Goal: Task Accomplishment & Management: Use online tool/utility

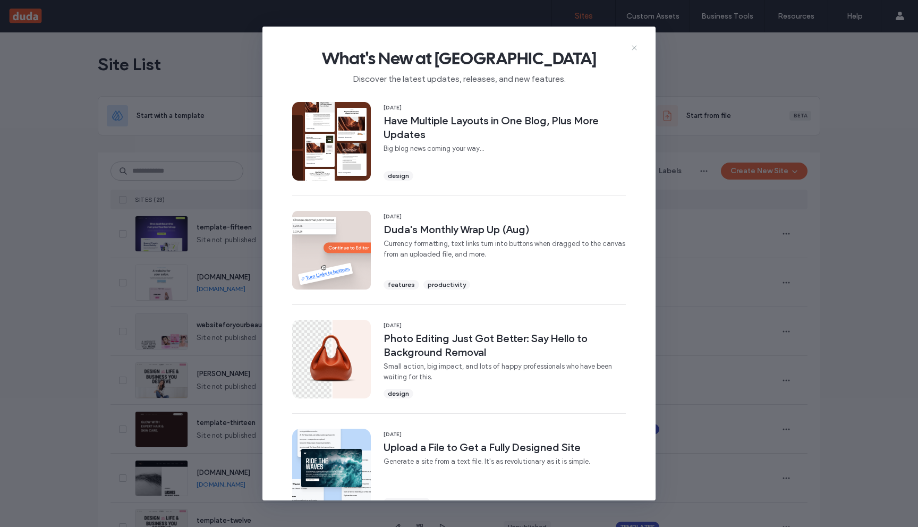
click at [630, 45] on icon at bounding box center [634, 48] width 8 height 8
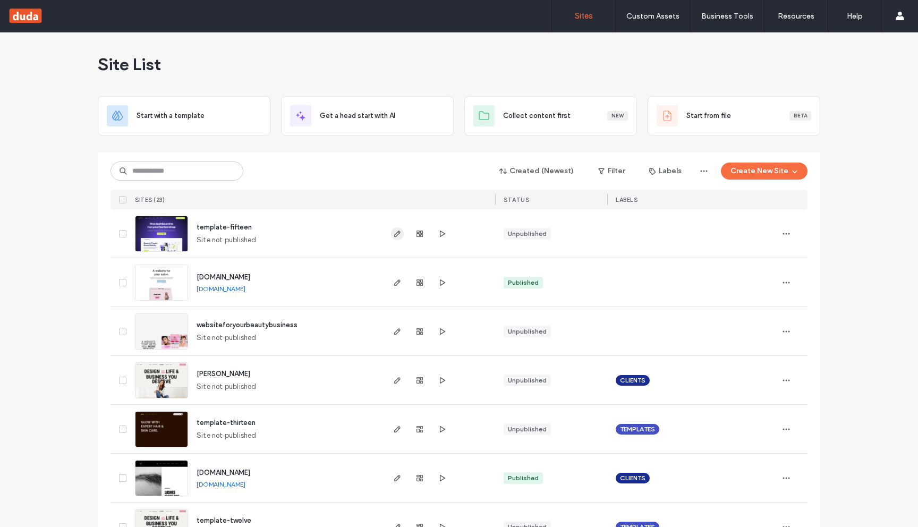
click at [393, 234] on icon "button" at bounding box center [397, 233] width 8 height 8
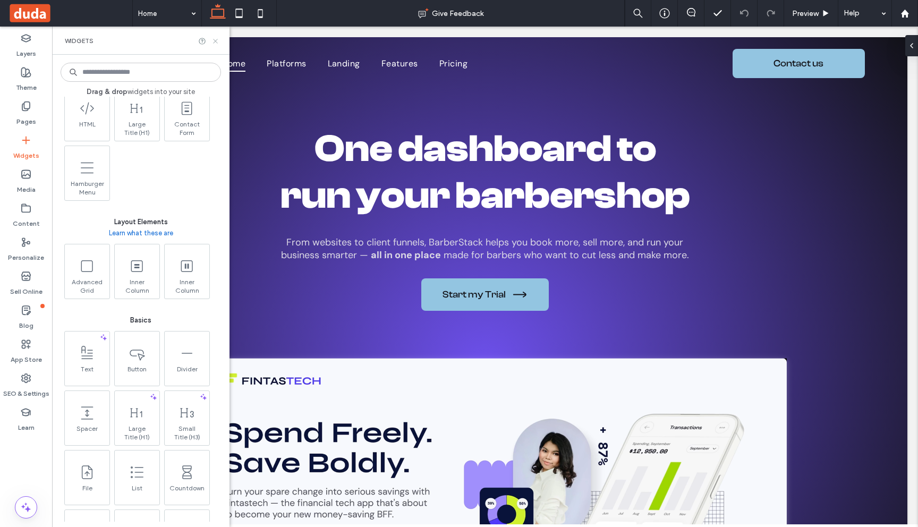
click at [213, 40] on icon at bounding box center [215, 41] width 8 height 8
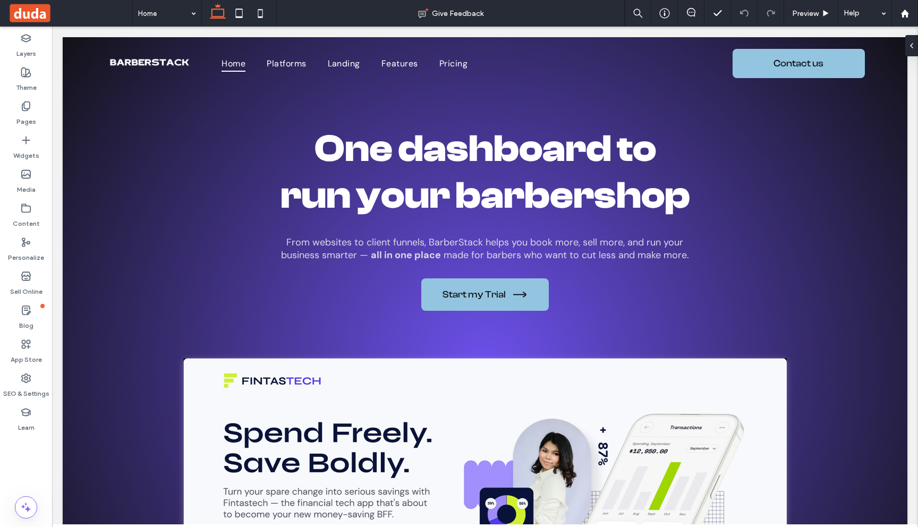
click at [907, 45] on icon at bounding box center [911, 45] width 8 height 8
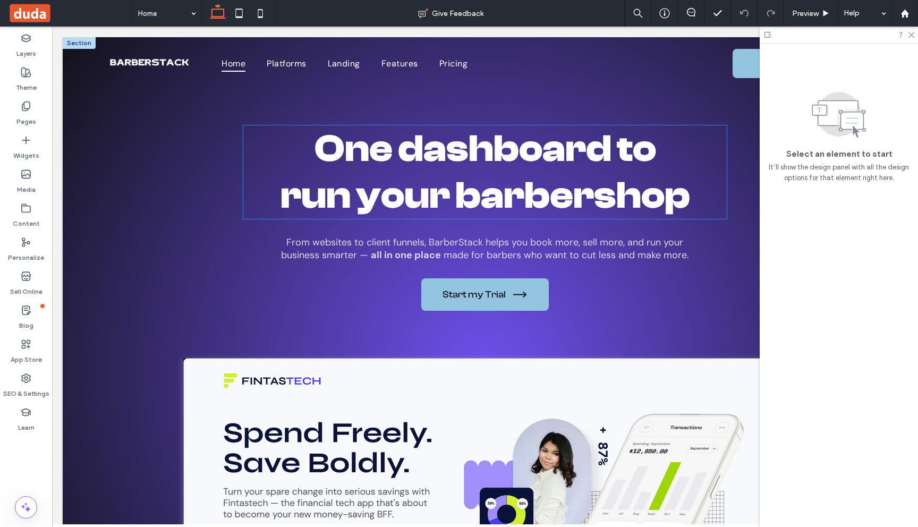
click at [626, 149] on span "One dashboard to" at bounding box center [484, 149] width 341 height 44
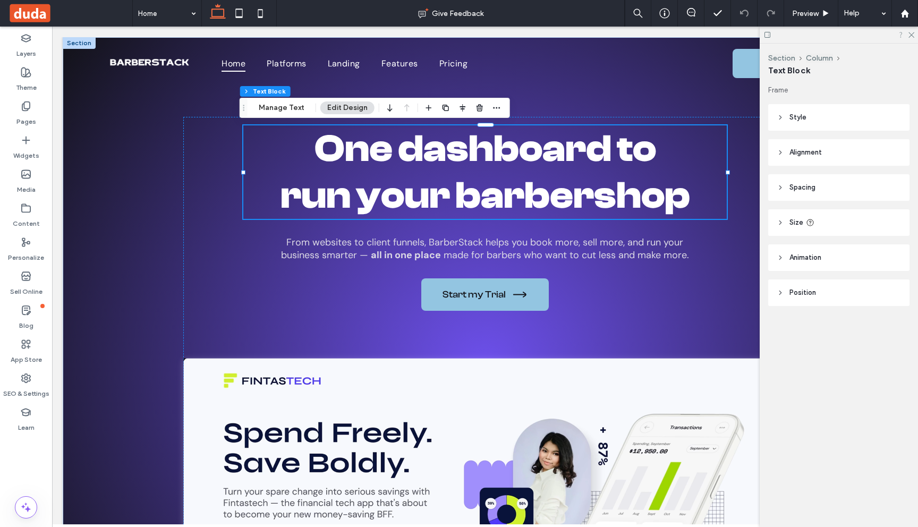
click at [902, 33] on icon at bounding box center [900, 35] width 8 height 8
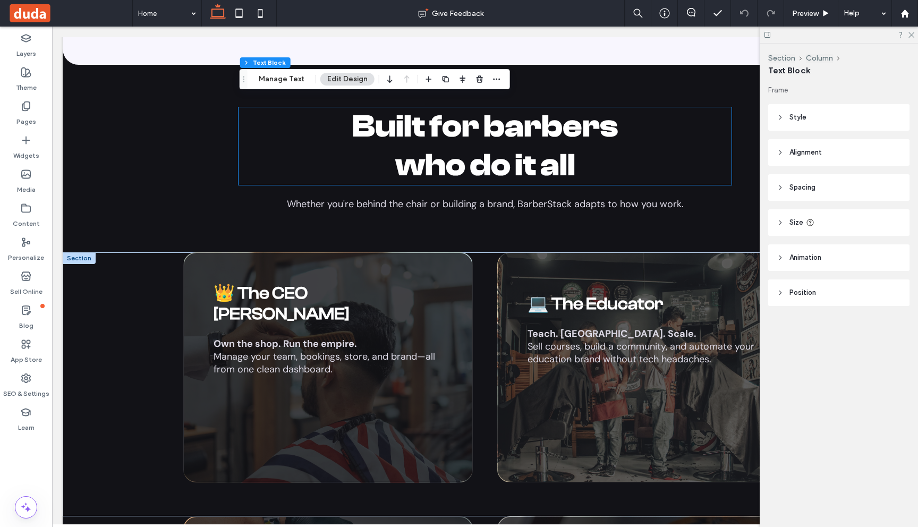
scroll to position [2349, 0]
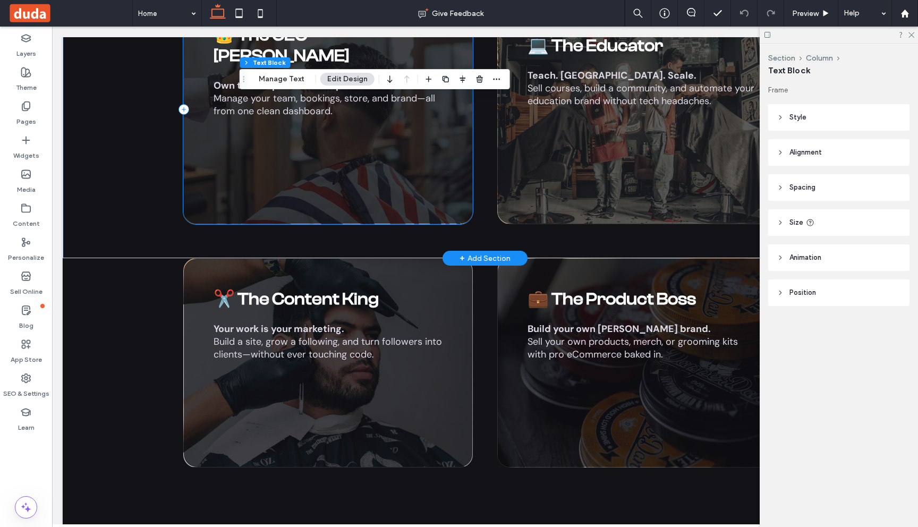
click at [348, 163] on div "👑 The CEO [PERSON_NAME] Own the shop. Run the empire. Manage your team, booking…" at bounding box center [327, 109] width 289 height 230
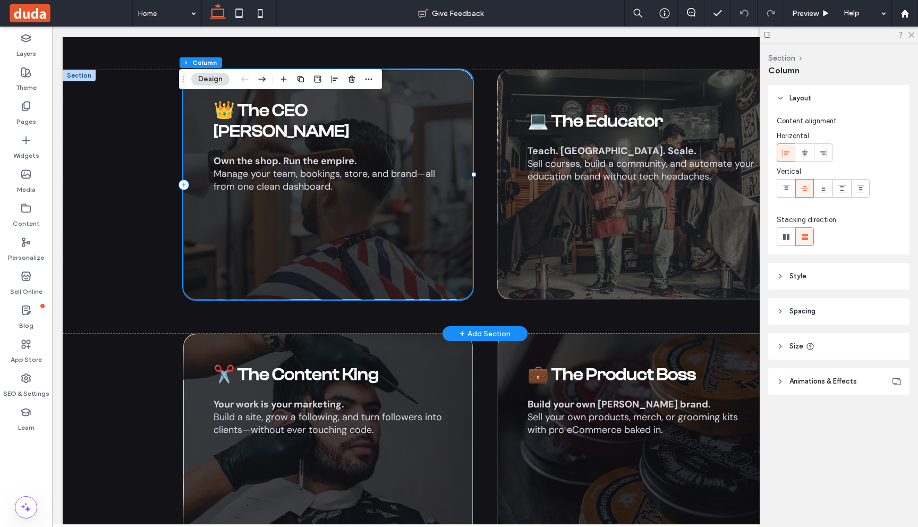
scroll to position [2260, 0]
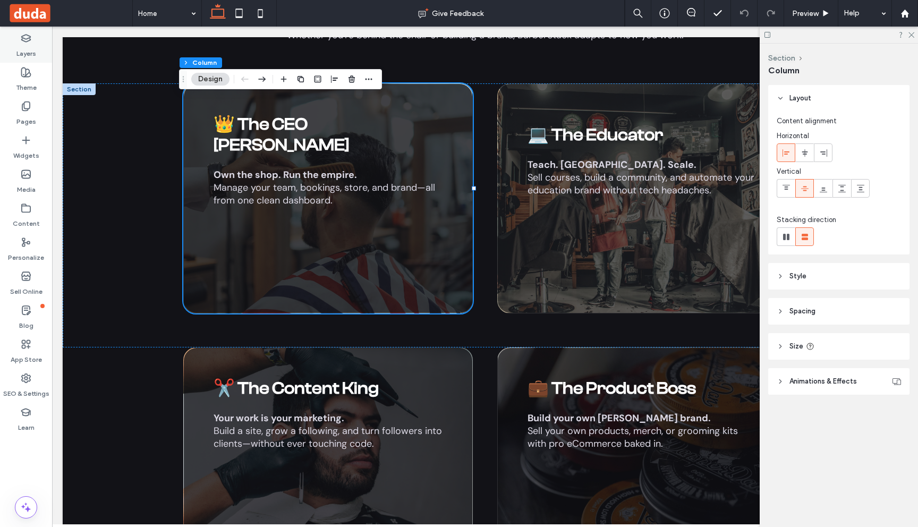
click at [31, 48] on label "Layers" at bounding box center [26, 51] width 20 height 15
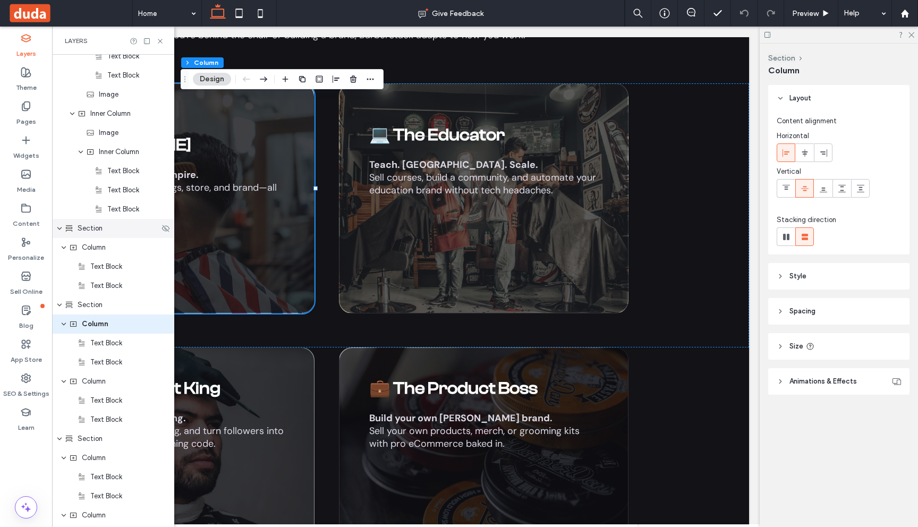
scroll to position [1455, 0]
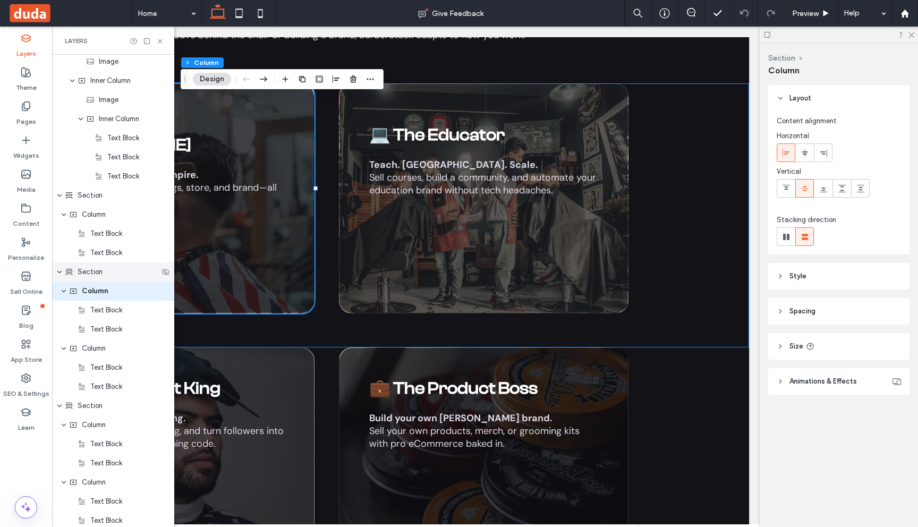
click at [106, 276] on div "Section" at bounding box center [112, 272] width 95 height 11
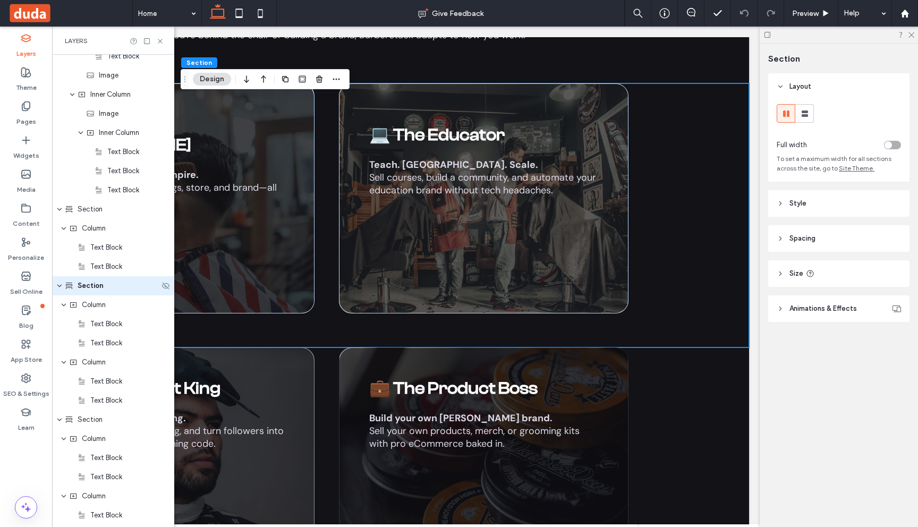
scroll to position [1436, 0]
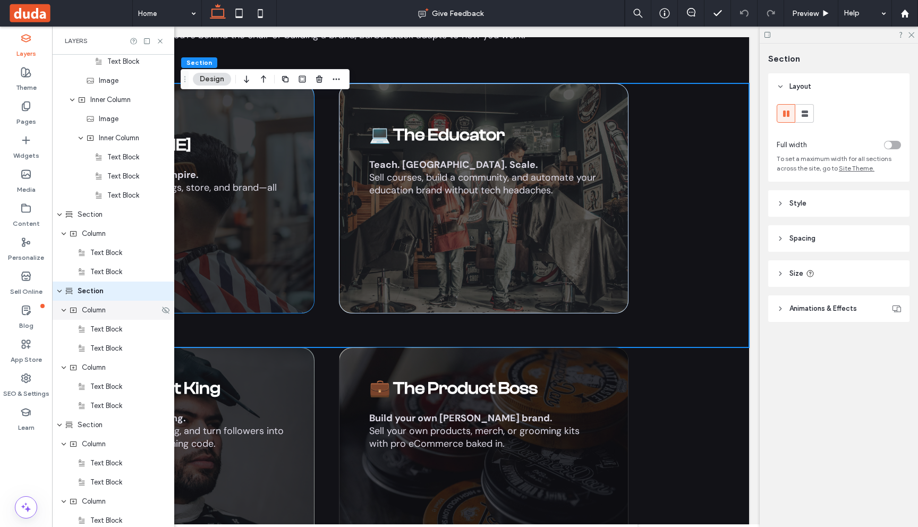
click at [100, 301] on div "Column" at bounding box center [113, 310] width 122 height 19
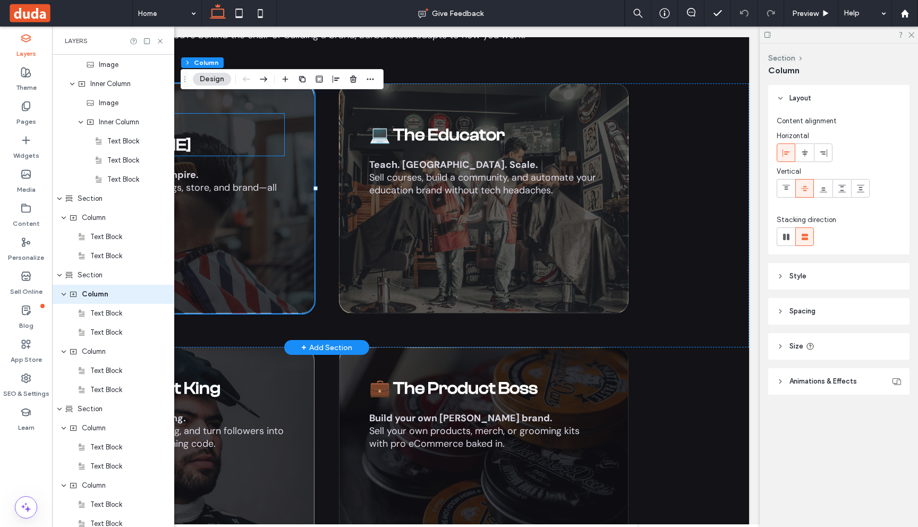
scroll to position [1455, 0]
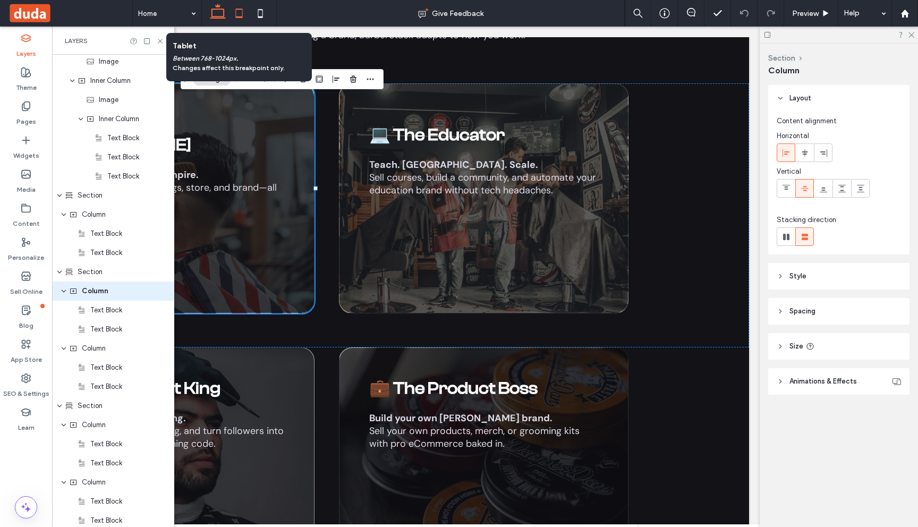
click at [234, 13] on icon at bounding box center [238, 13] width 21 height 21
type input "**"
type input "***"
type input "**"
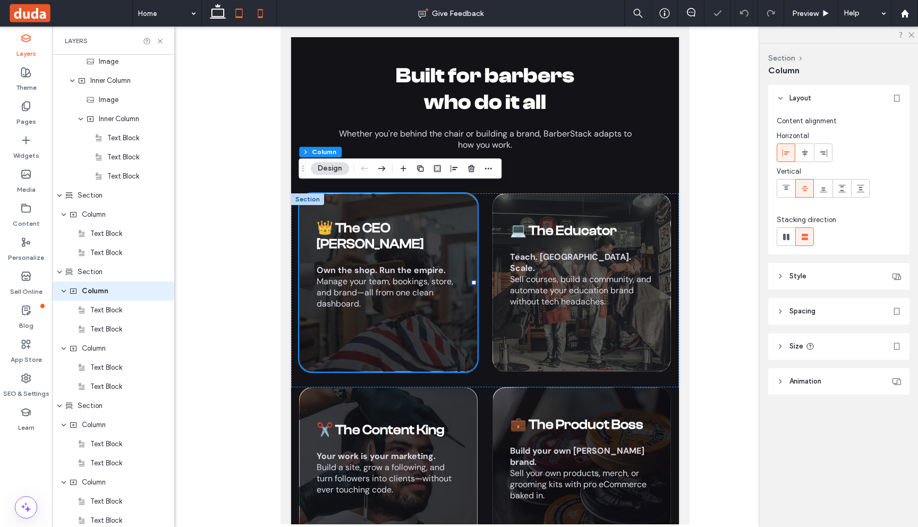
click at [258, 21] on icon at bounding box center [260, 13] width 21 height 21
type input "**"
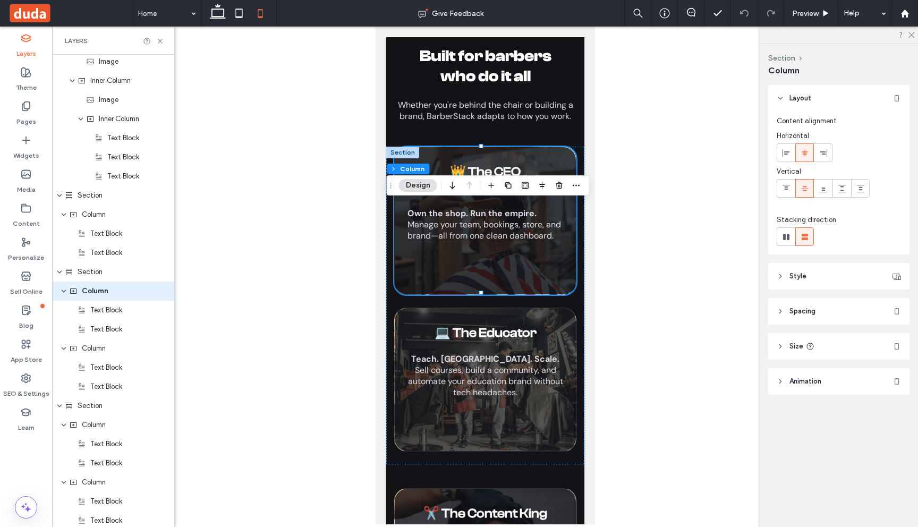
click at [822, 277] on header "Style" at bounding box center [838, 276] width 141 height 27
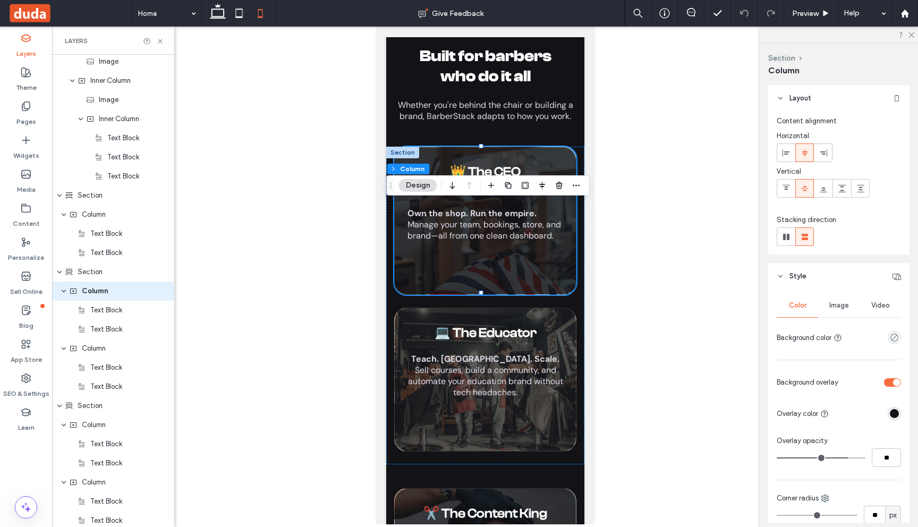
click at [842, 305] on span "Image" at bounding box center [839, 305] width 20 height 8
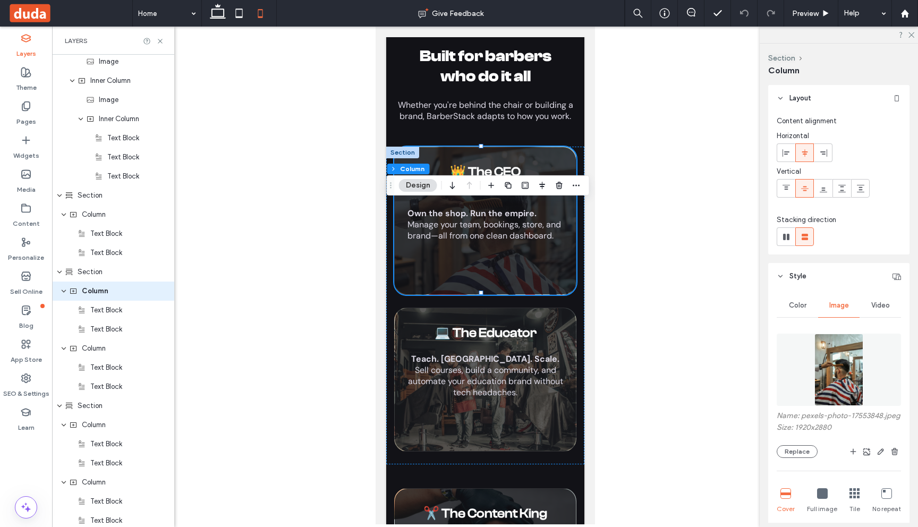
click at [835, 370] on img at bounding box center [838, 369] width 48 height 72
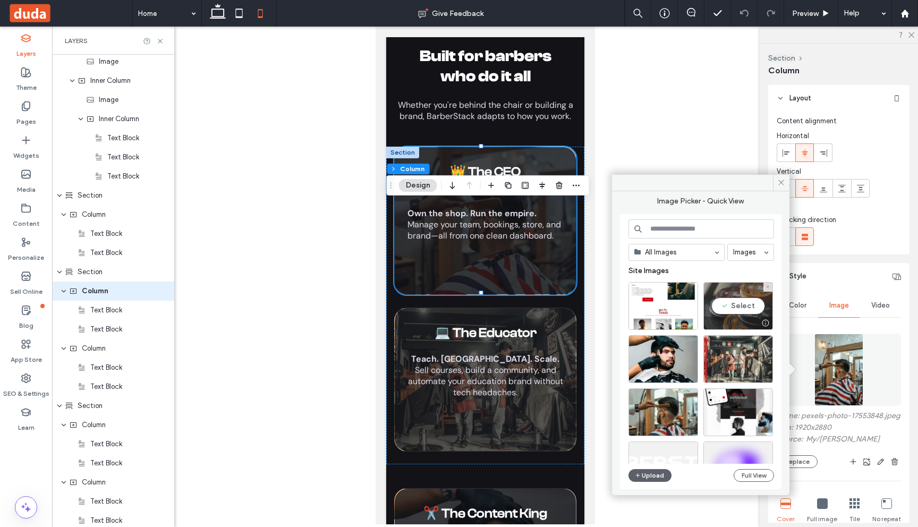
click at [740, 309] on div "Select" at bounding box center [738, 306] width 70 height 48
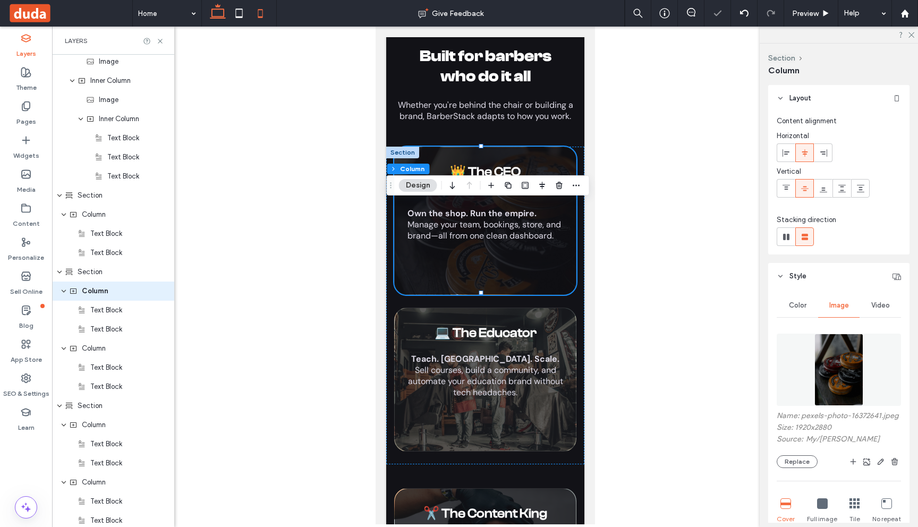
click at [219, 8] on use at bounding box center [218, 11] width 16 height 15
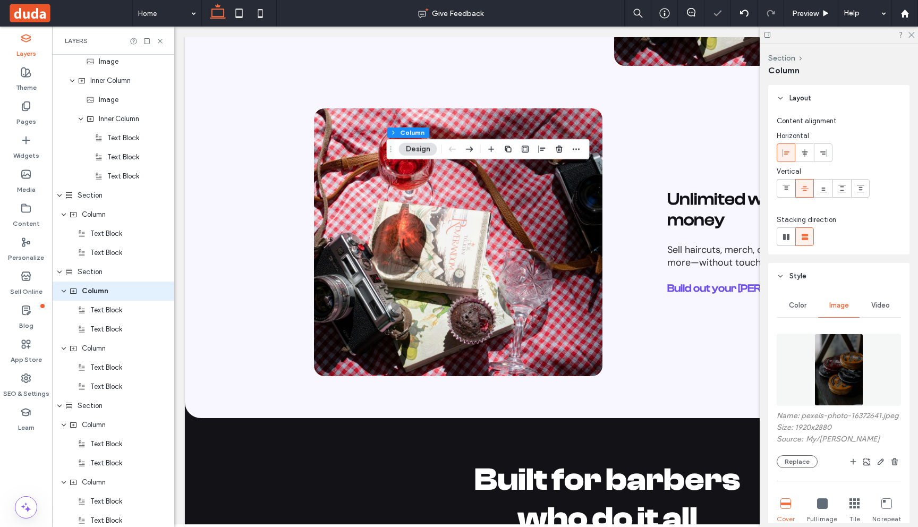
type input "**"
type input "***"
type input "**"
type input "***"
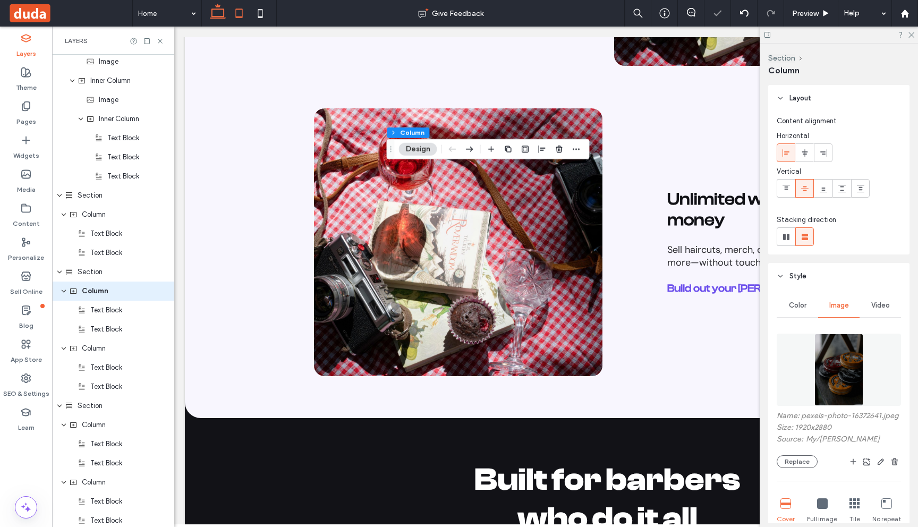
scroll to position [2177, 0]
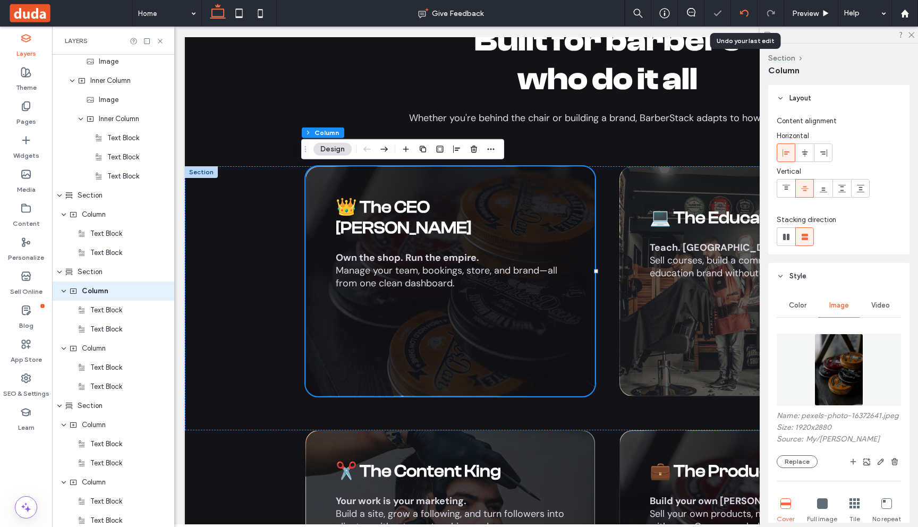
click at [741, 11] on icon at bounding box center [744, 13] width 8 height 8
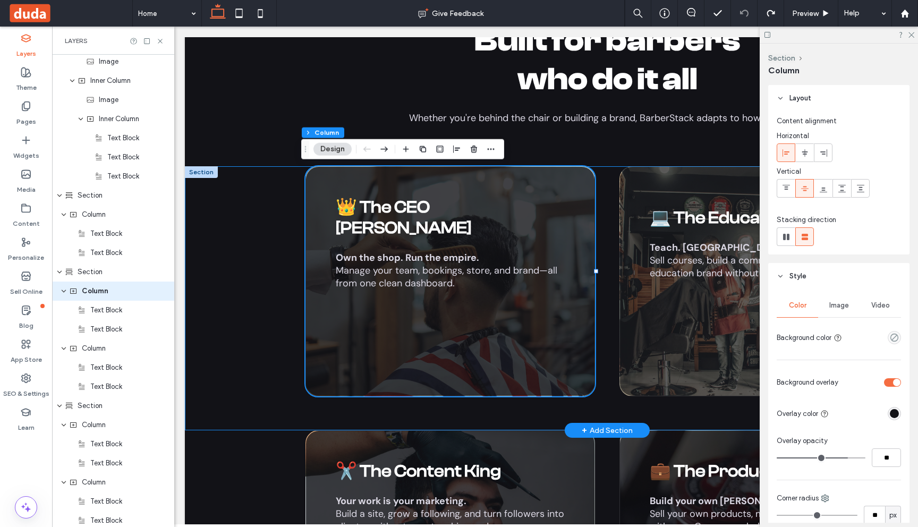
click at [220, 192] on div "👑 The CEO [PERSON_NAME] Own the shop. Run the empire. Manage your team, booking…" at bounding box center [607, 298] width 844 height 264
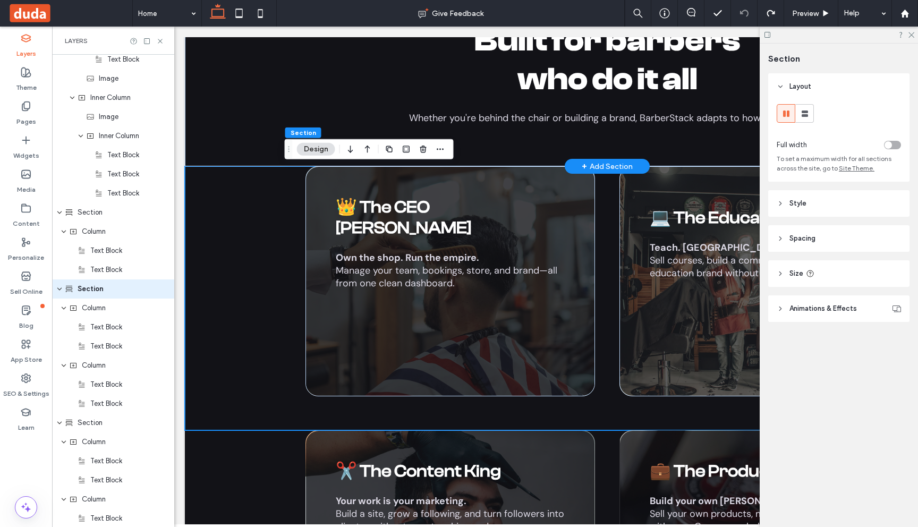
scroll to position [1436, 0]
click at [228, 261] on div "👑 The CEO [PERSON_NAME] Own the shop. Run the empire. Manage your team, booking…" at bounding box center [607, 298] width 844 height 264
click at [24, 144] on icon at bounding box center [26, 140] width 11 height 11
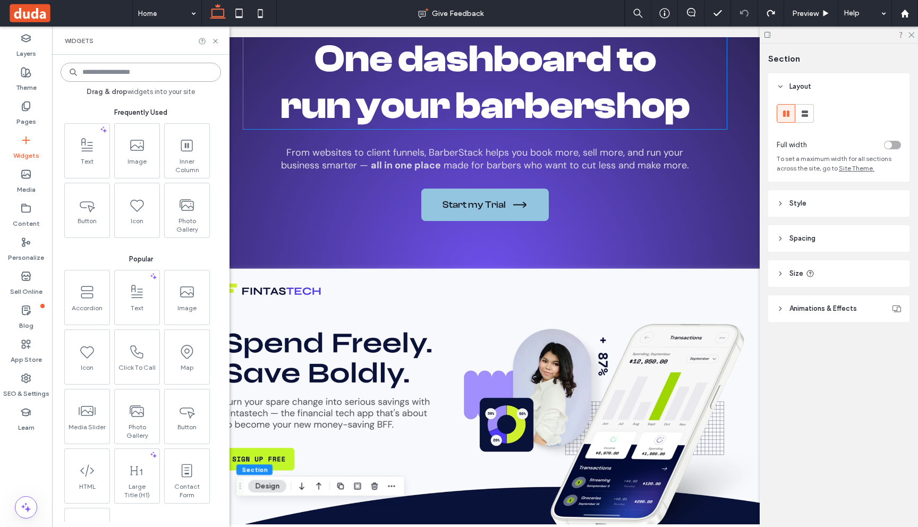
scroll to position [0, 0]
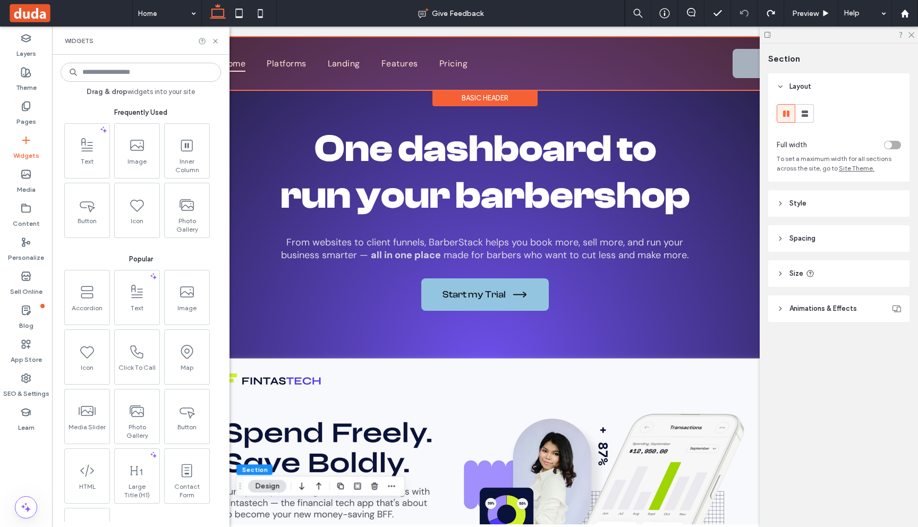
click at [485, 97] on div "Basic Header" at bounding box center [484, 98] width 105 height 16
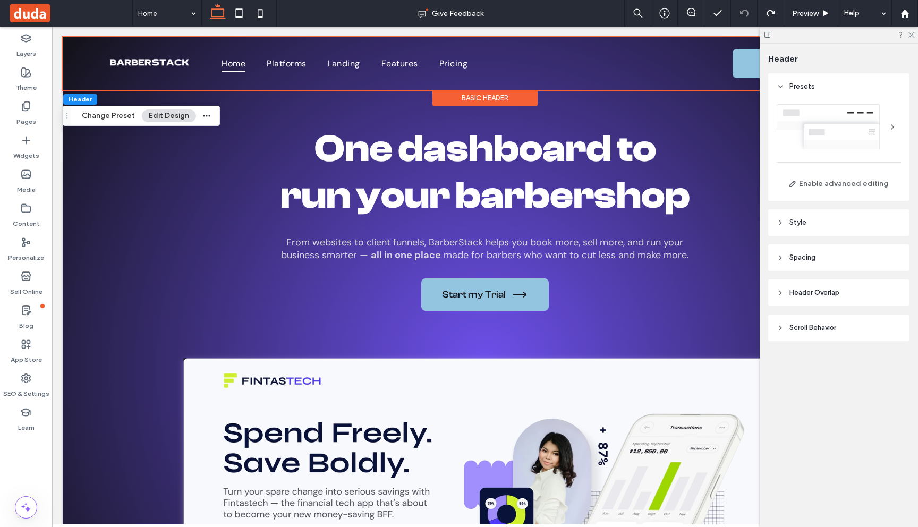
click at [818, 221] on header "Style" at bounding box center [838, 222] width 141 height 27
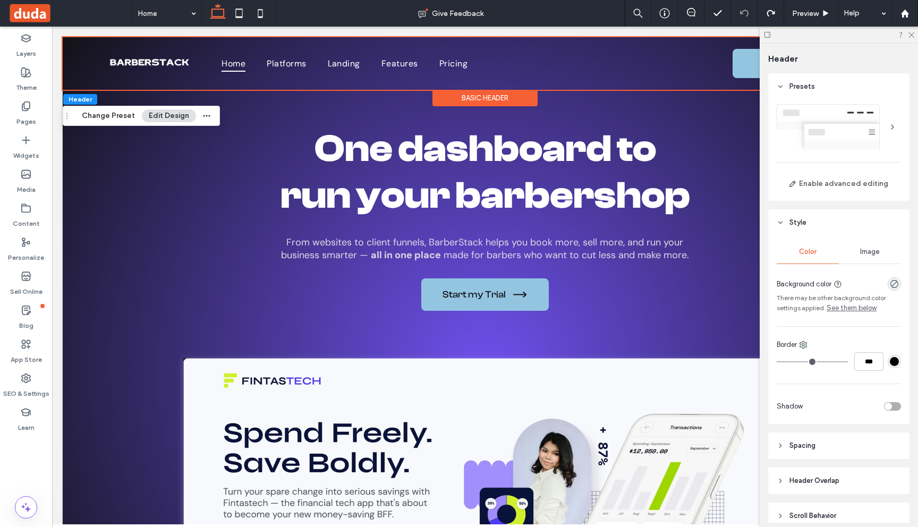
scroll to position [49, 0]
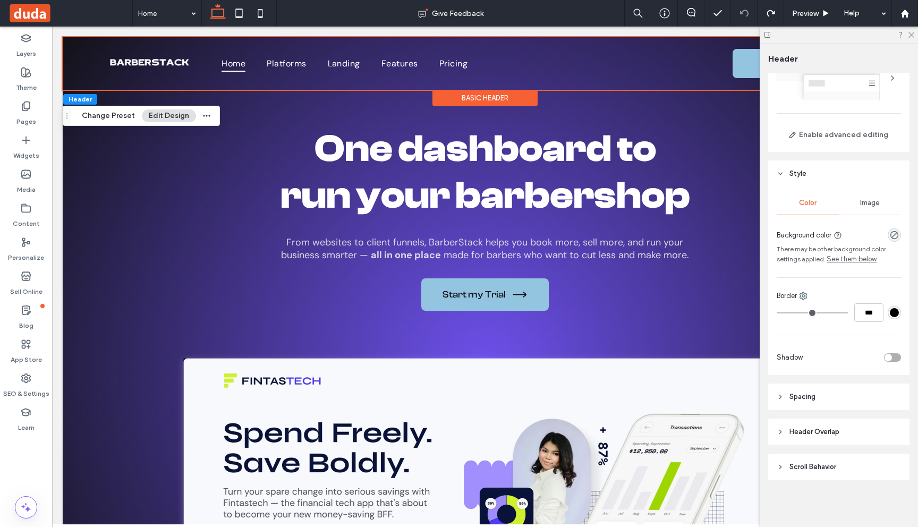
click at [811, 395] on span "Spacing" at bounding box center [802, 396] width 26 height 11
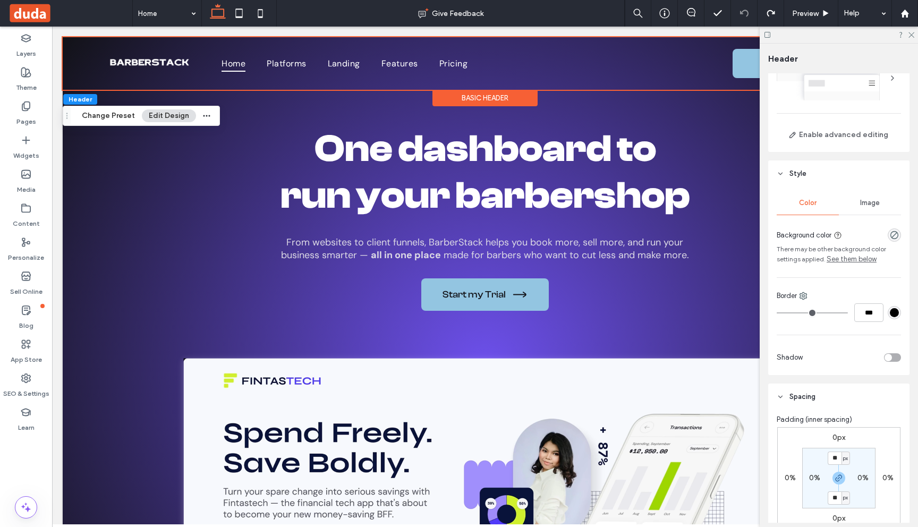
scroll to position [199, 0]
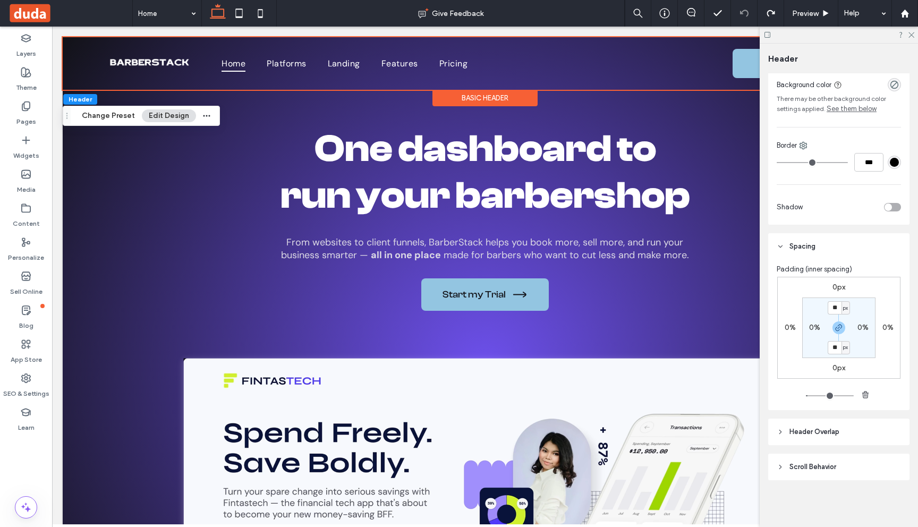
click at [829, 426] on span "Header Overlap" at bounding box center [814, 431] width 50 height 11
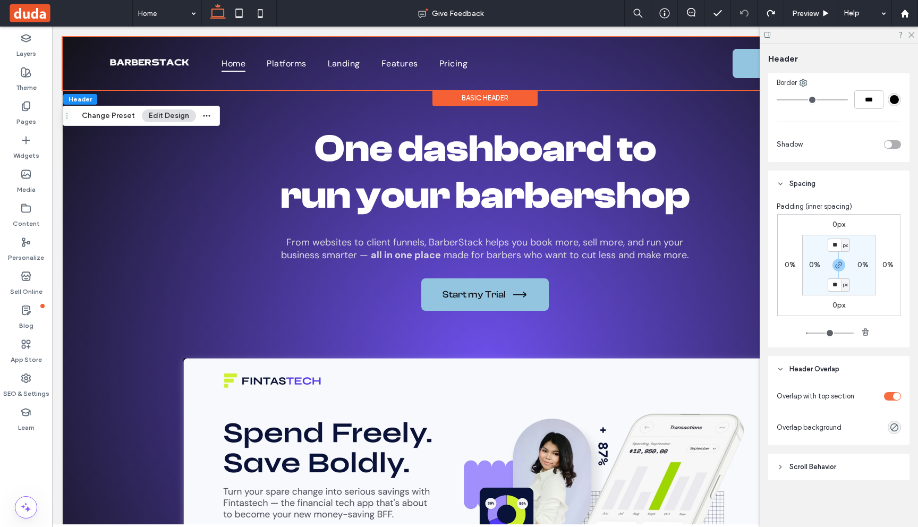
click at [825, 464] on span "Scroll Behavior" at bounding box center [812, 466] width 47 height 11
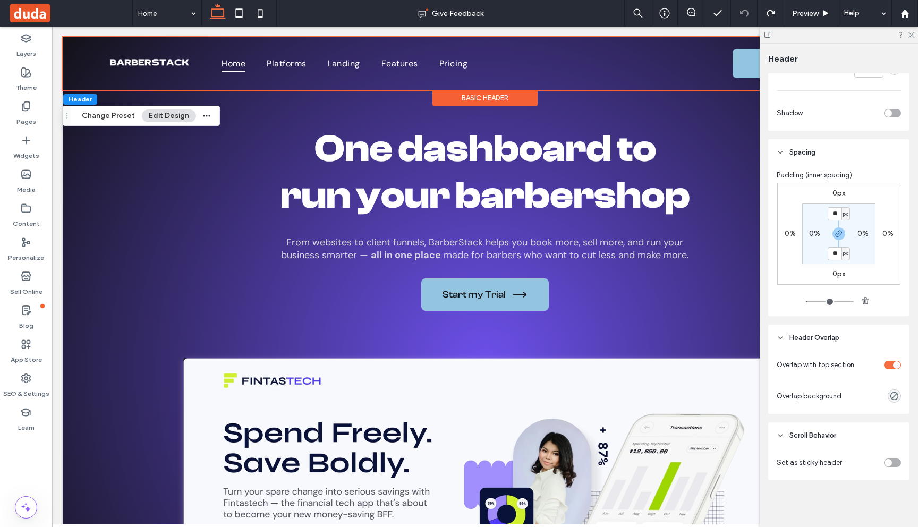
click at [892, 460] on div "toggle" at bounding box center [892, 462] width 17 height 8
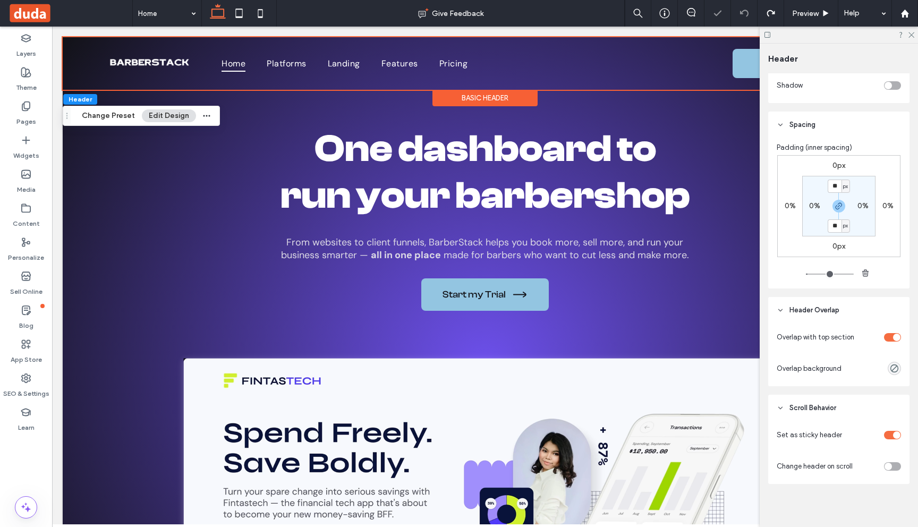
scroll to position [324, 0]
click at [886, 428] on div "toggle" at bounding box center [892, 431] width 17 height 8
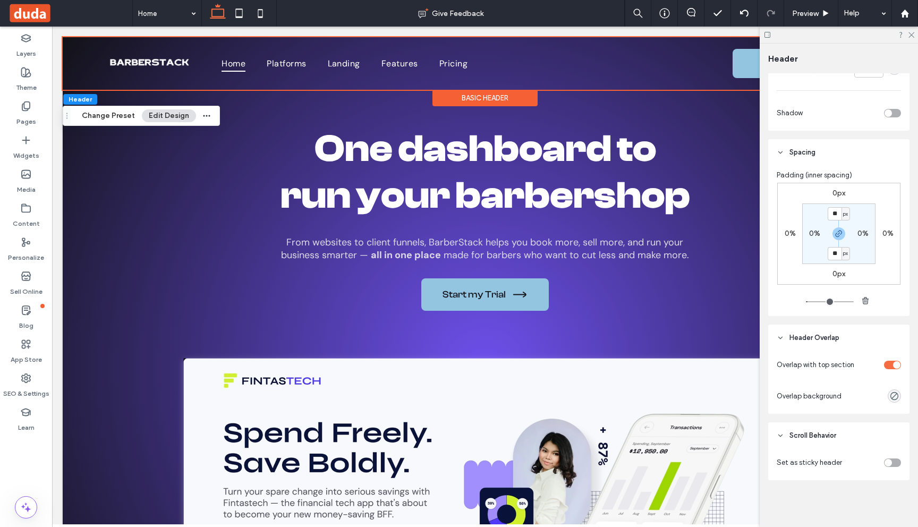
click at [499, 93] on div "Basic Header" at bounding box center [484, 98] width 105 height 16
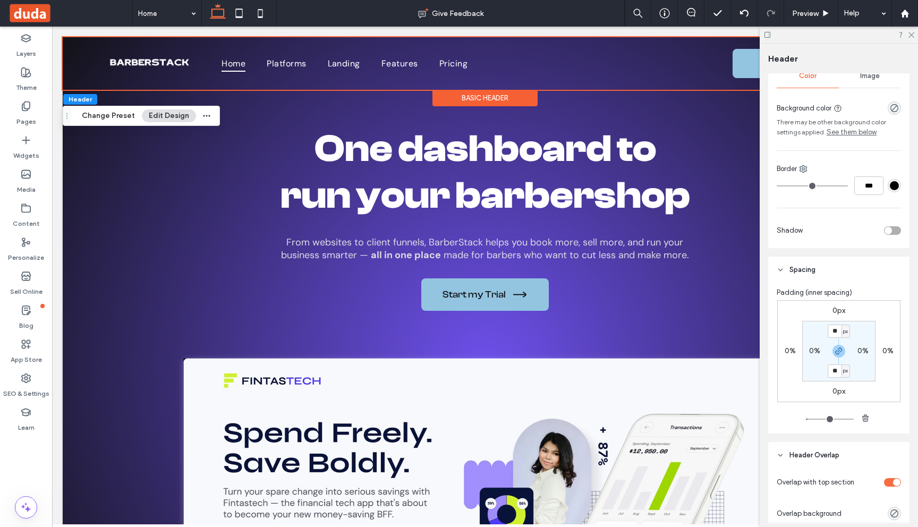
scroll to position [0, 0]
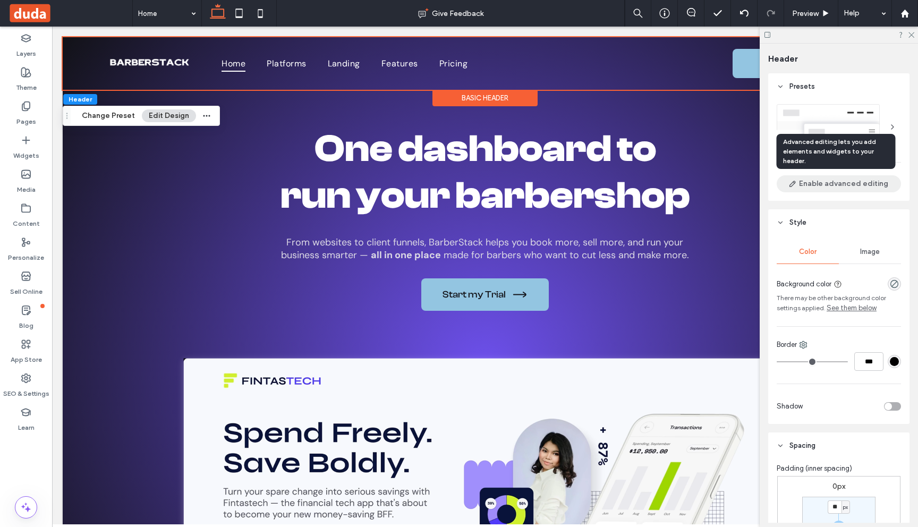
click at [836, 183] on button "Enable advanced editing" at bounding box center [838, 183] width 124 height 17
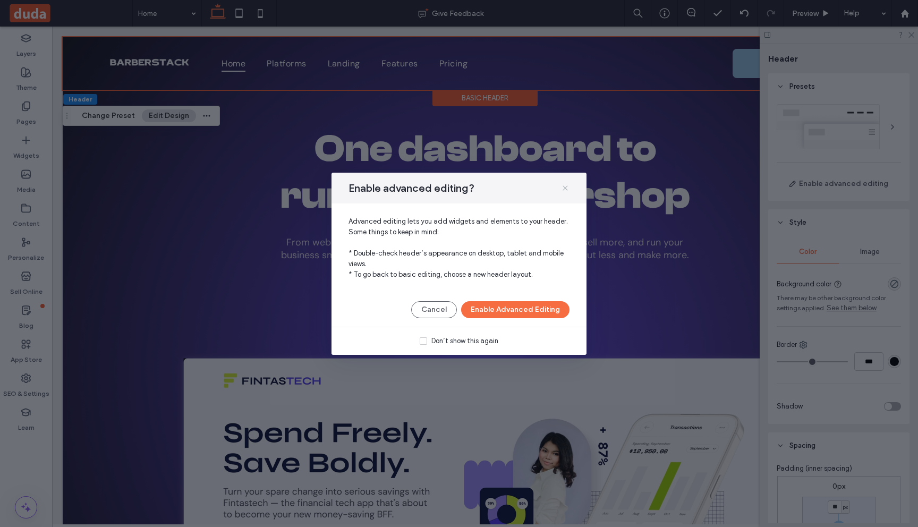
click at [565, 187] on use at bounding box center [564, 187] width 5 height 5
